Goal: Information Seeking & Learning: Understand process/instructions

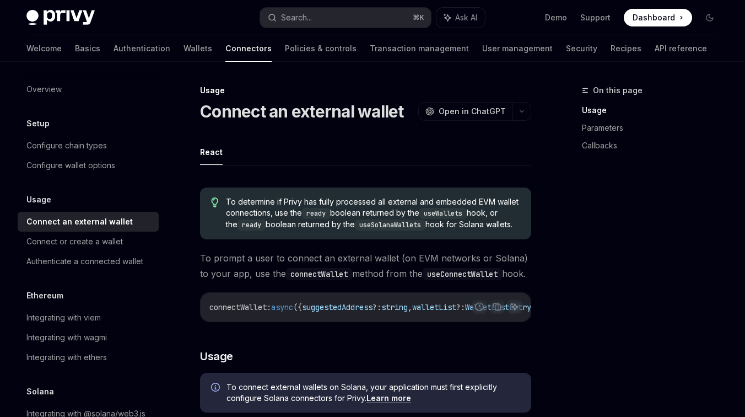
click at [251, 156] on ul "React" at bounding box center [365, 152] width 331 height 26
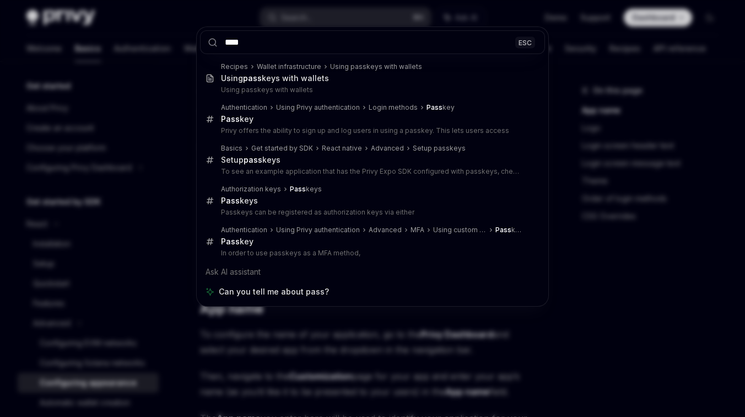
scroll to position [96, 0]
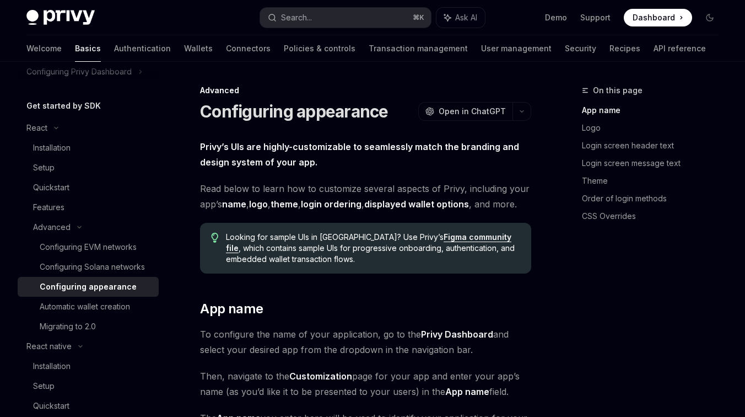
type textarea "*"
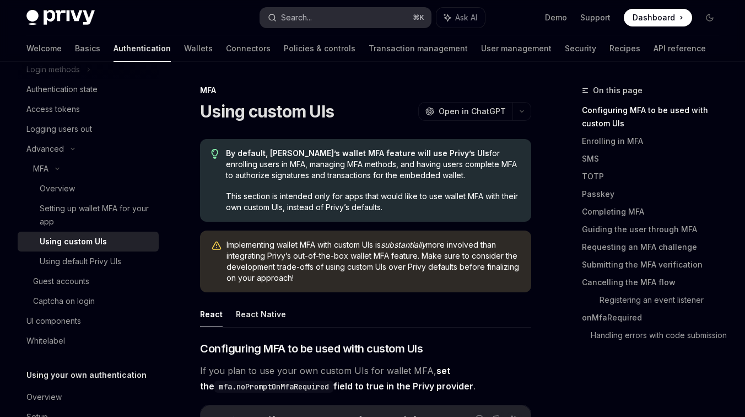
click at [326, 14] on button "Search... ⌘ K" at bounding box center [345, 18] width 171 height 20
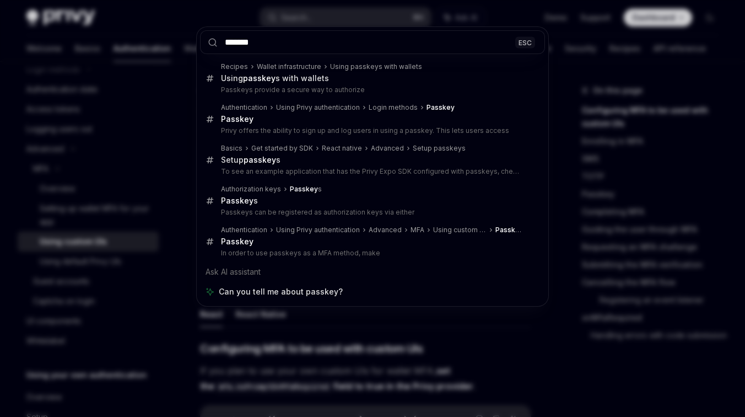
type input "*******"
type textarea "*"
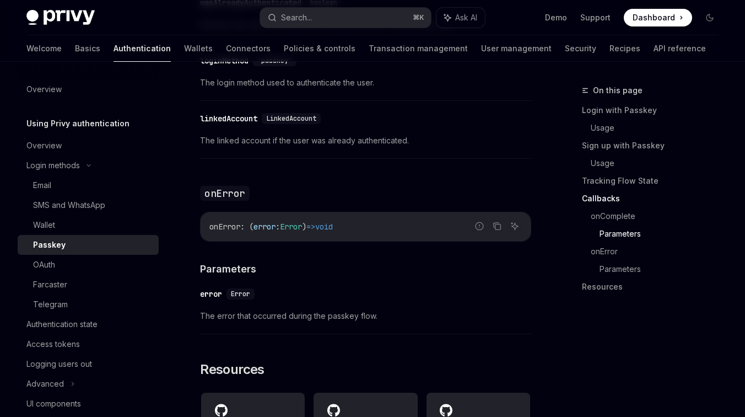
scroll to position [2023, 0]
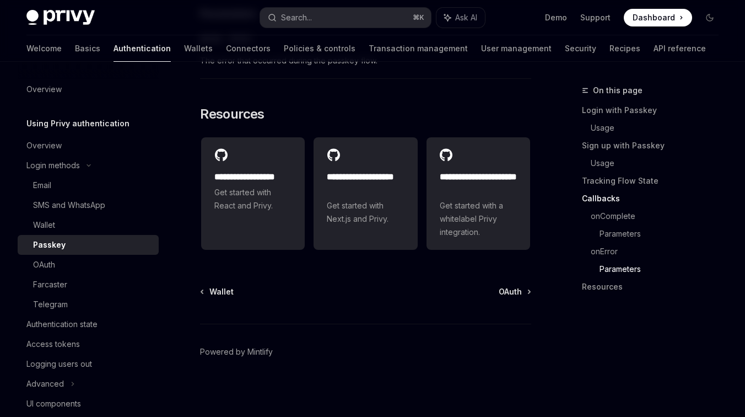
type textarea "*"
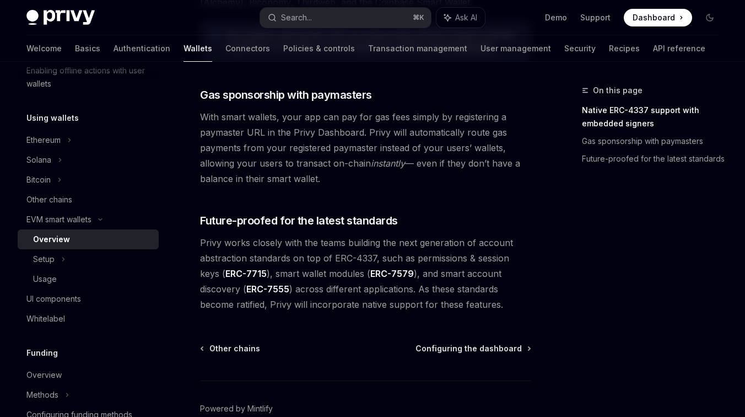
scroll to position [903, 0]
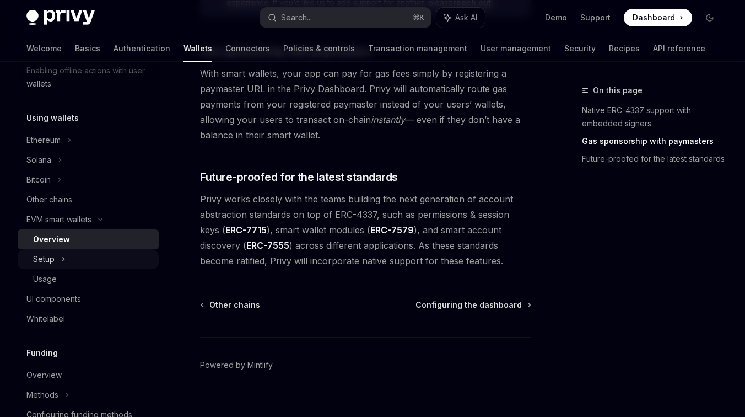
click at [92, 256] on div "Setup" at bounding box center [88, 259] width 141 height 20
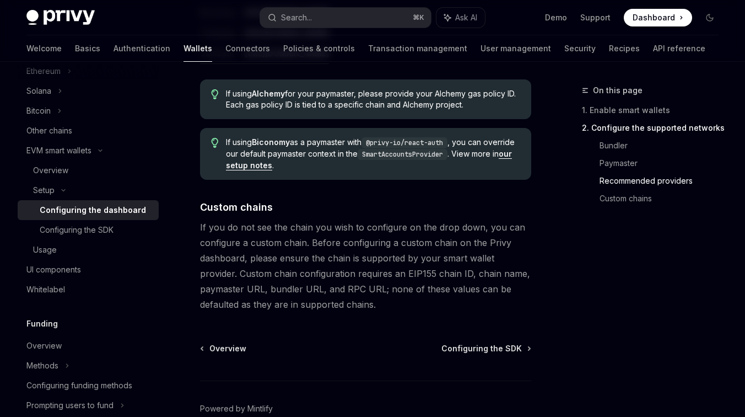
scroll to position [1516, 0]
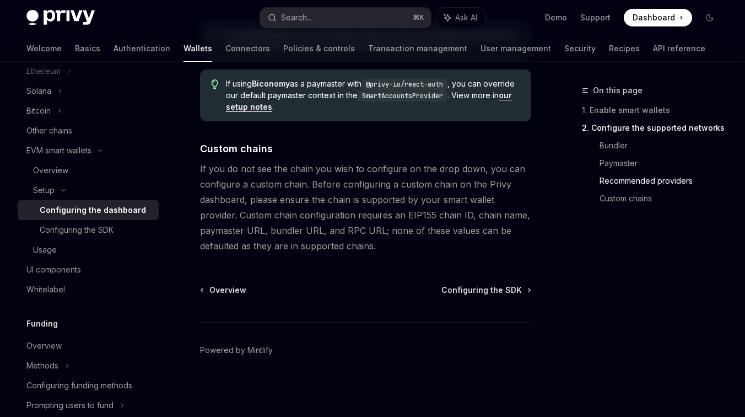
click at [112, 216] on div "Configuring the dashboard" at bounding box center [93, 209] width 106 height 13
type textarea "*"
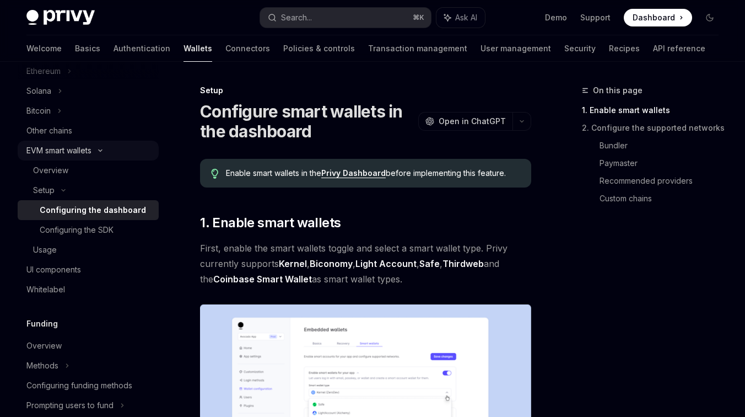
click at [84, 151] on div "EVM smart wallets" at bounding box center [58, 150] width 65 height 13
